Goal: Transaction & Acquisition: Download file/media

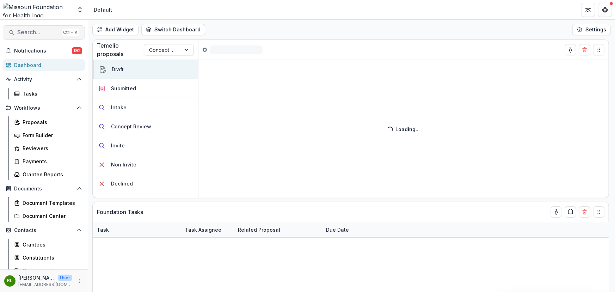
click at [30, 33] on span "Search..." at bounding box center [38, 32] width 42 height 7
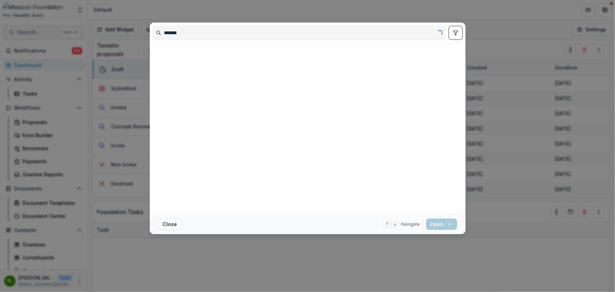
type input "*******"
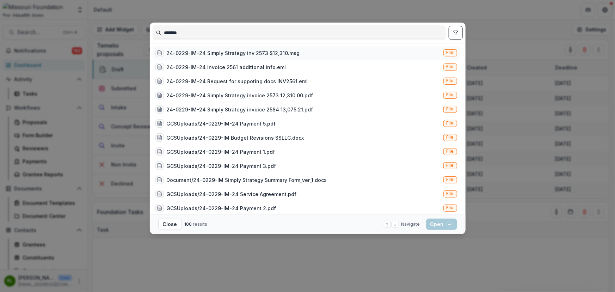
click at [231, 55] on div "24-0229-IM-24 Simply Strategy inv 2573 $12,310.msg" at bounding box center [233, 52] width 133 height 7
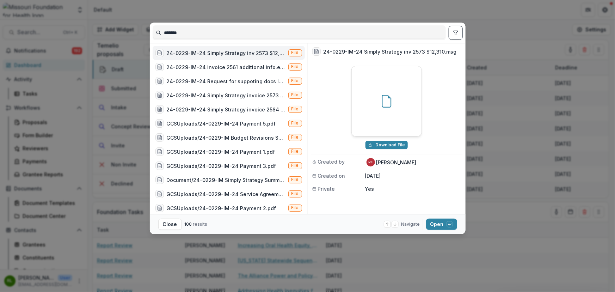
click at [382, 104] on icon at bounding box center [387, 101] width 13 height 13
click at [382, 142] on button "Download File" at bounding box center [387, 145] width 42 height 8
click at [246, 83] on div "24-0229-IM-24 Request for suppoting docs INV2561.eml" at bounding box center [226, 81] width 119 height 7
click at [240, 107] on div "24-0229-IM-24 Simply Strategy invoice 2584 13,075.21.pdf" at bounding box center [226, 109] width 119 height 7
drag, startPoint x: 398, startPoint y: 145, endPoint x: 377, endPoint y: 151, distance: 22.5
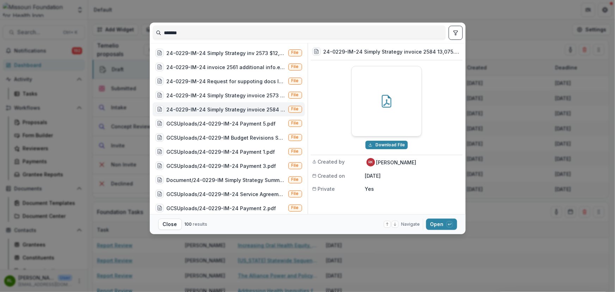
click at [398, 145] on button "Download File" at bounding box center [387, 145] width 42 height 8
